Goal: Task Accomplishment & Management: Manage account settings

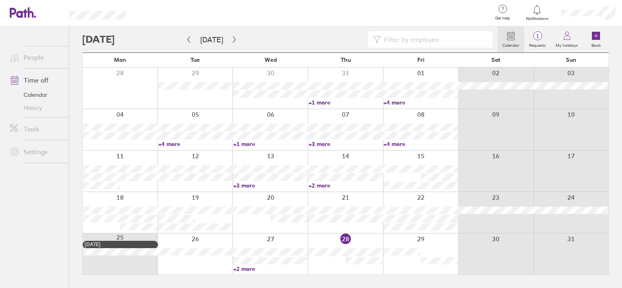
click at [536, 11] on icon at bounding box center [537, 10] width 10 height 10
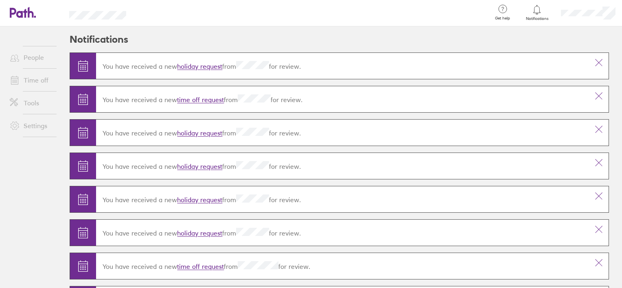
click at [202, 66] on link "holiday request" at bounding box center [199, 67] width 45 height 8
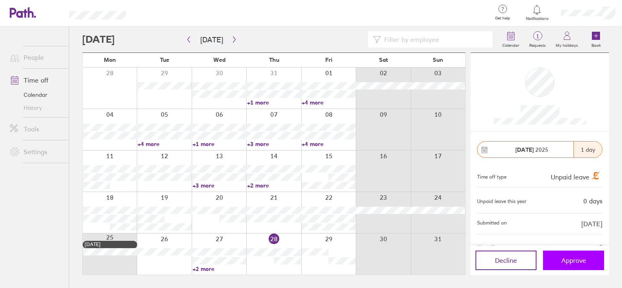
click at [575, 260] on span "Approve" at bounding box center [574, 260] width 25 height 7
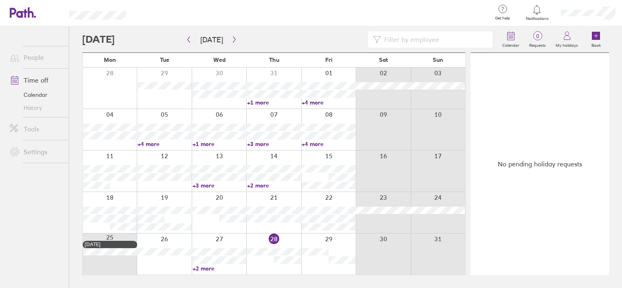
click at [537, 13] on icon at bounding box center [537, 9] width 7 height 9
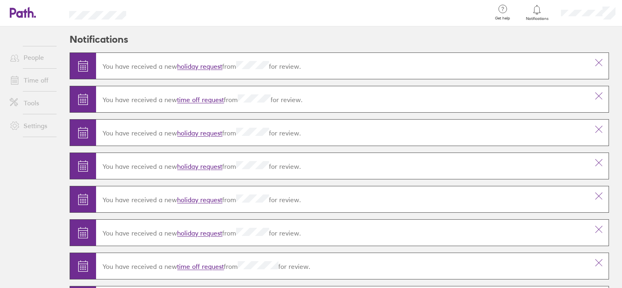
click at [204, 66] on link "holiday request" at bounding box center [199, 67] width 45 height 8
